Goal: Information Seeking & Learning: Learn about a topic

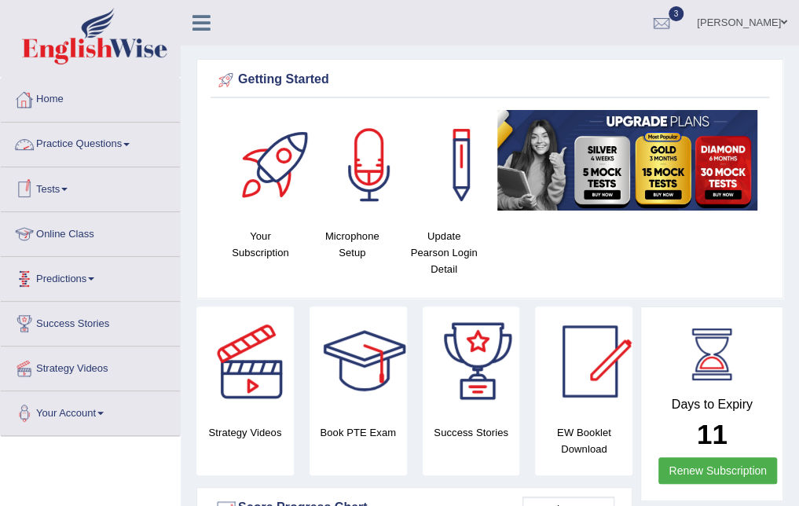
click at [118, 137] on link "Practice Questions" at bounding box center [90, 142] width 179 height 39
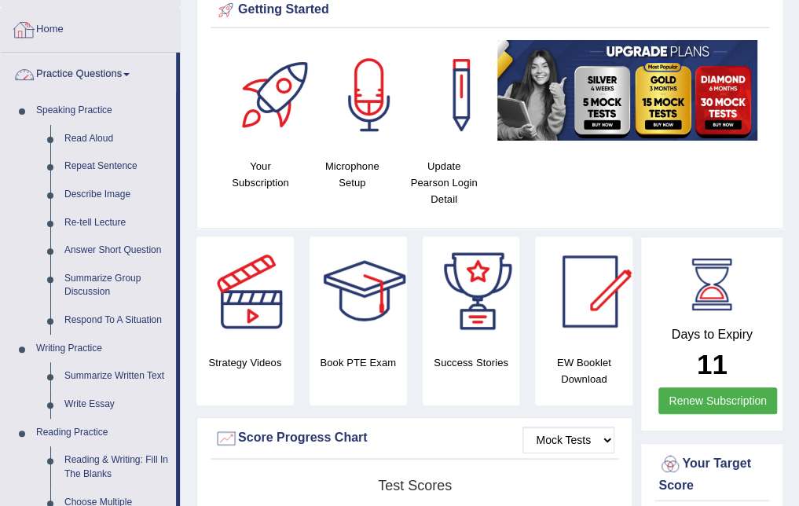
scroll to position [71, 0]
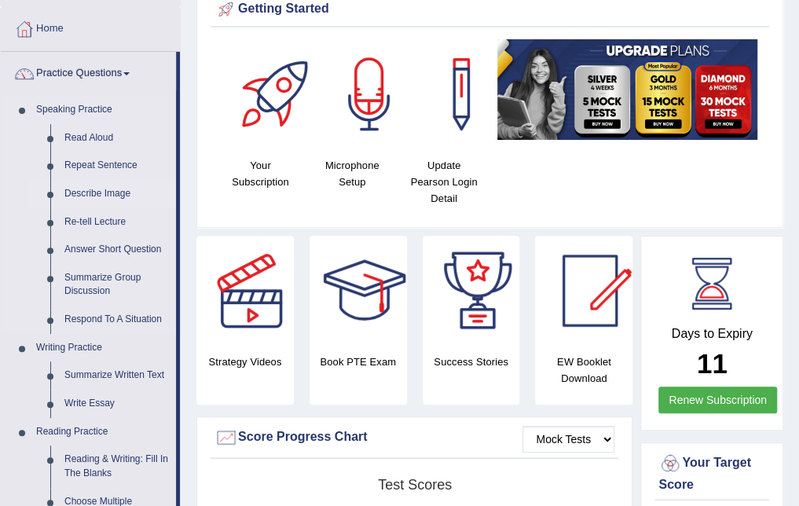
click at [106, 189] on link "Describe Image" at bounding box center [116, 194] width 119 height 28
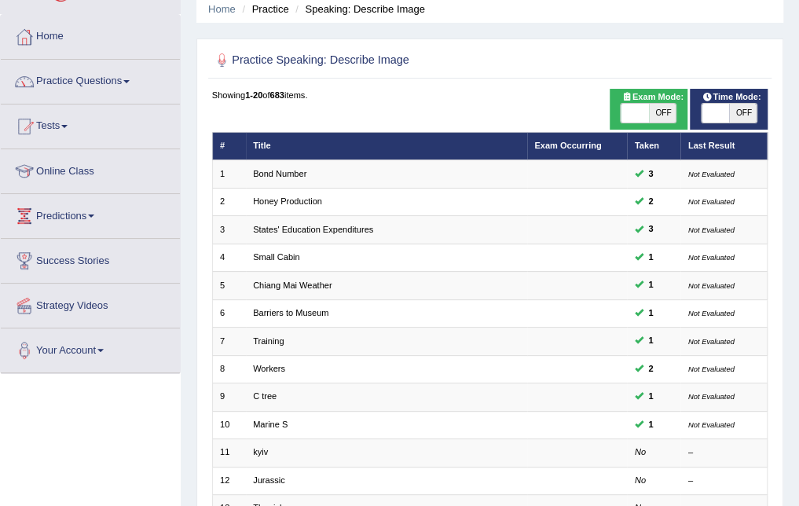
scroll to position [61, 0]
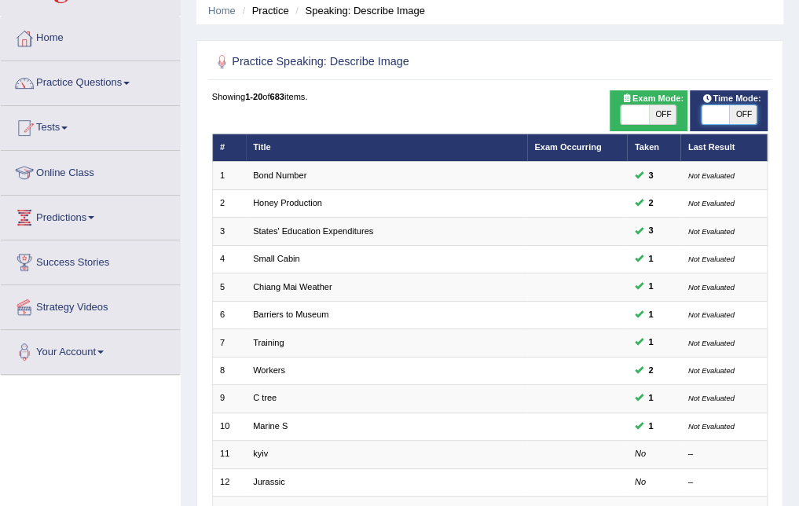
click at [716, 118] on span at bounding box center [714, 114] width 27 height 19
checkbox input "true"
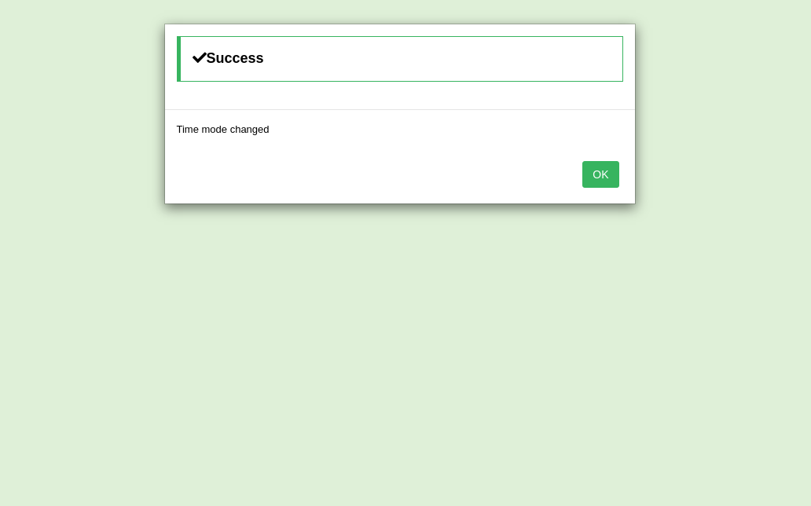
click at [602, 163] on button "OK" at bounding box center [600, 174] width 36 height 27
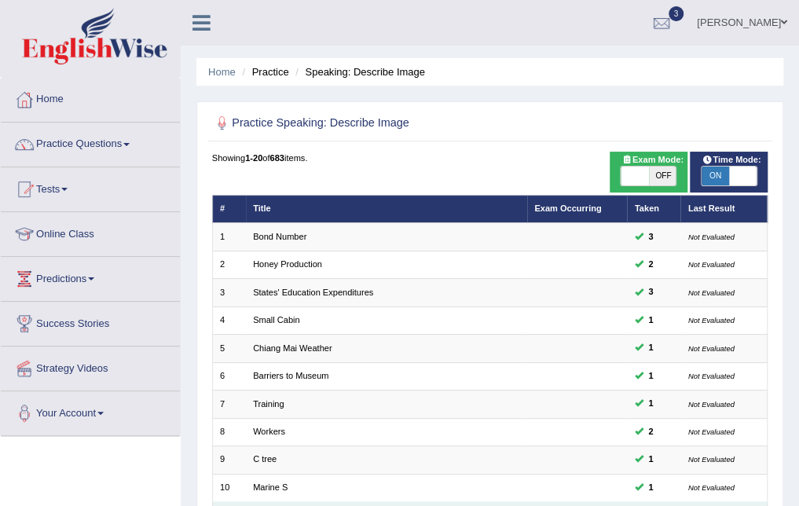
scroll to position [394, 0]
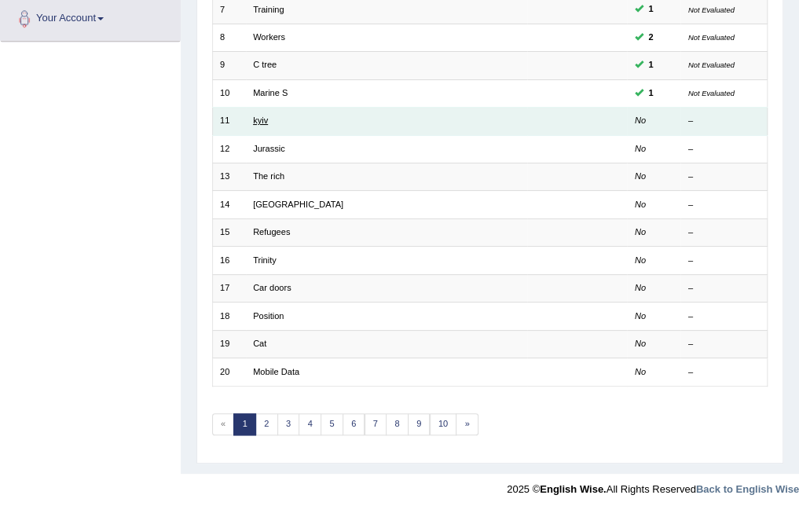
click at [254, 119] on link "kyiv" at bounding box center [260, 119] width 15 height 9
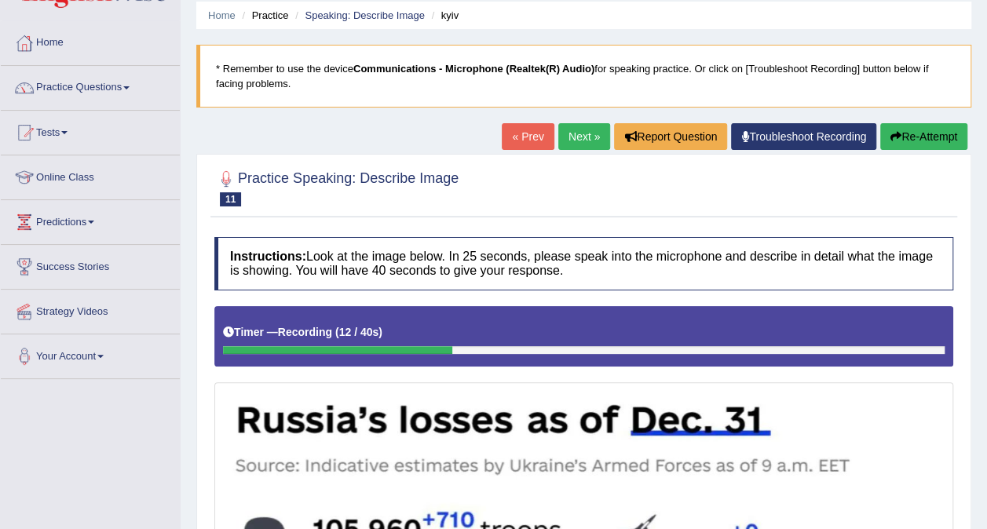
scroll to position [56, 0]
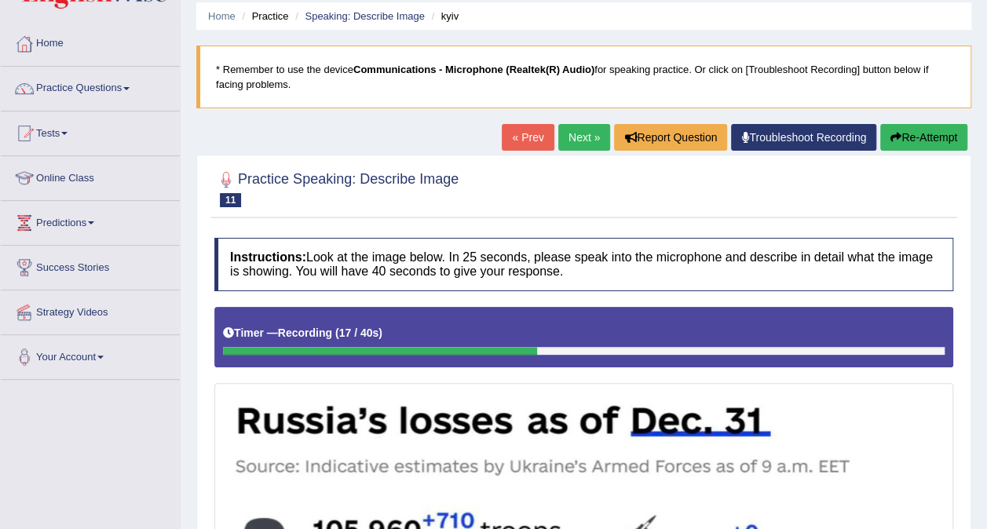
click at [583, 141] on link "Next »" at bounding box center [584, 137] width 52 height 27
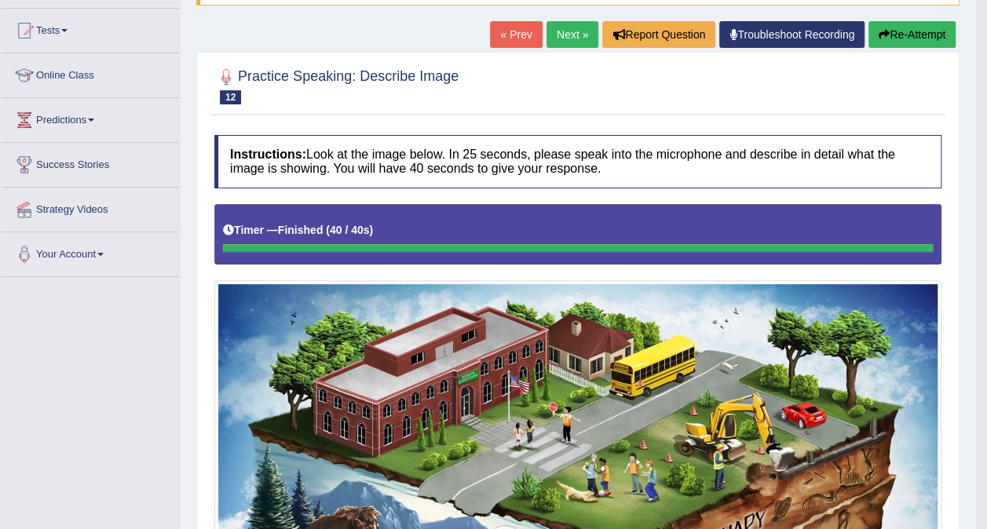
scroll to position [17, 0]
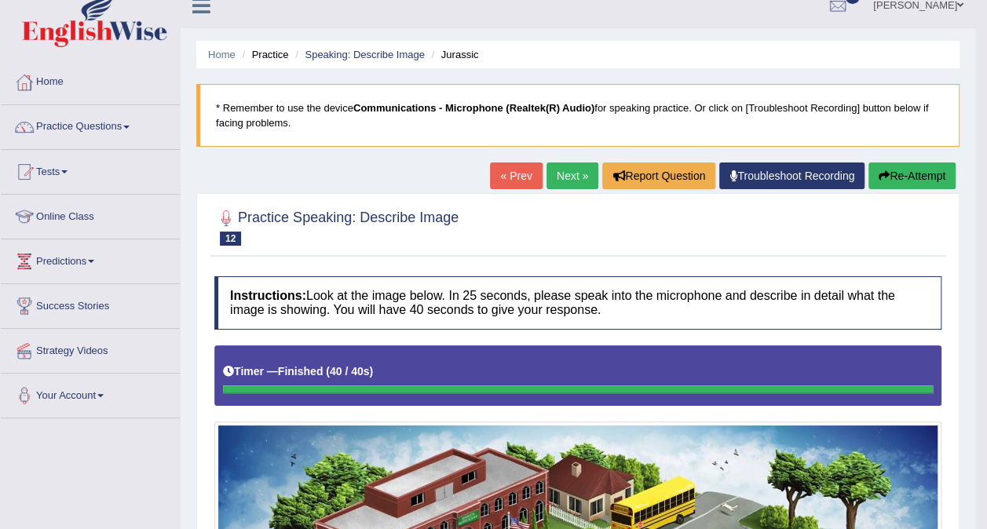
drag, startPoint x: 588, startPoint y: 273, endPoint x: 438, endPoint y: 11, distance: 301.8
click at [577, 167] on link "Next »" at bounding box center [573, 176] width 52 height 27
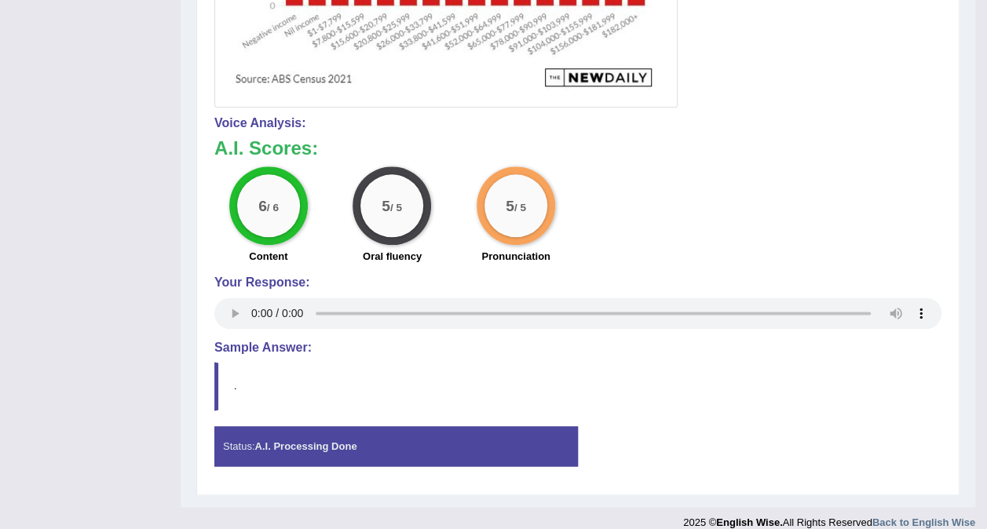
scroll to position [857, 0]
